Goal: Transaction & Acquisition: Obtain resource

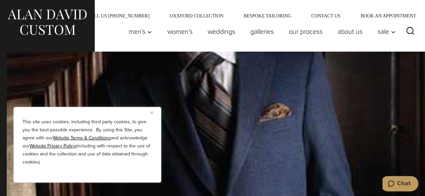
click at [152, 112] on img "Close" at bounding box center [151, 112] width 3 height 3
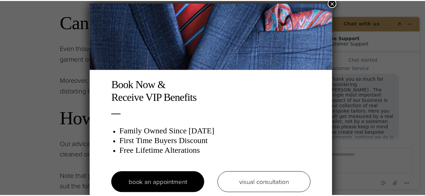
scroll to position [3, 0]
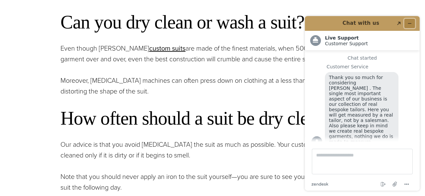
click at [412, 23] on button "Minimize widget" at bounding box center [409, 23] width 11 height 9
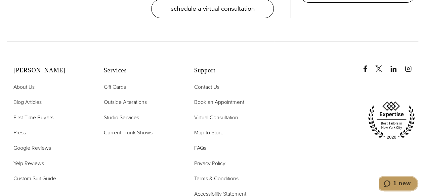
scroll to position [1410, 0]
click at [42, 113] on span "First-Time Buyers" at bounding box center [33, 117] width 40 height 8
